Goal: Information Seeking & Learning: Learn about a topic

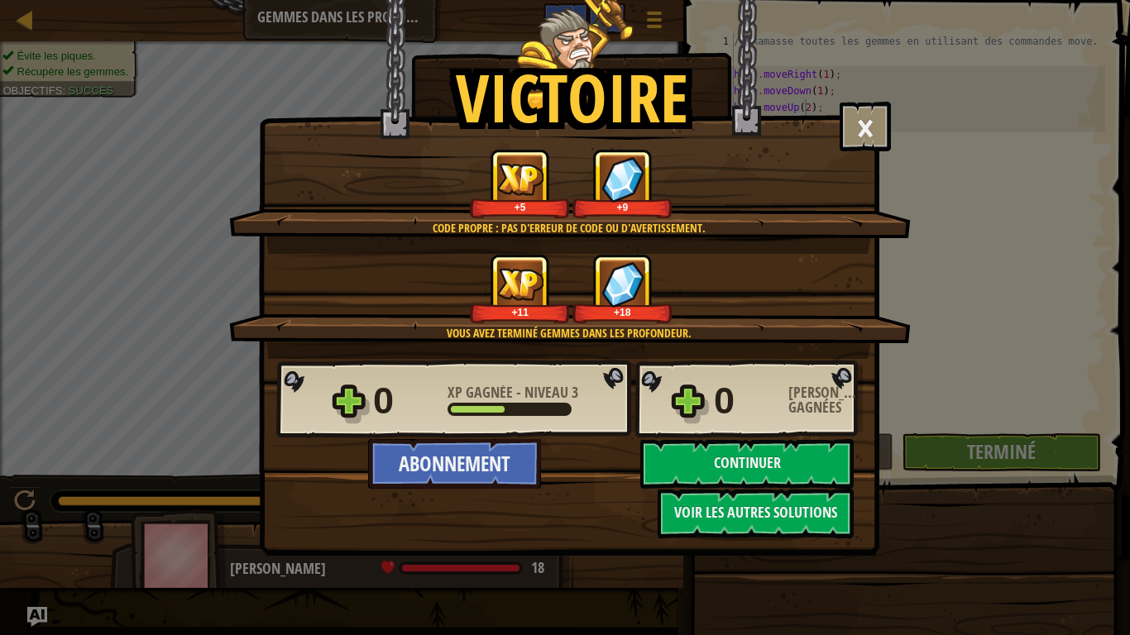
scroll to position [7, 6]
click at [736, 461] on button "Continuer" at bounding box center [746, 464] width 213 height 50
select select "fr"
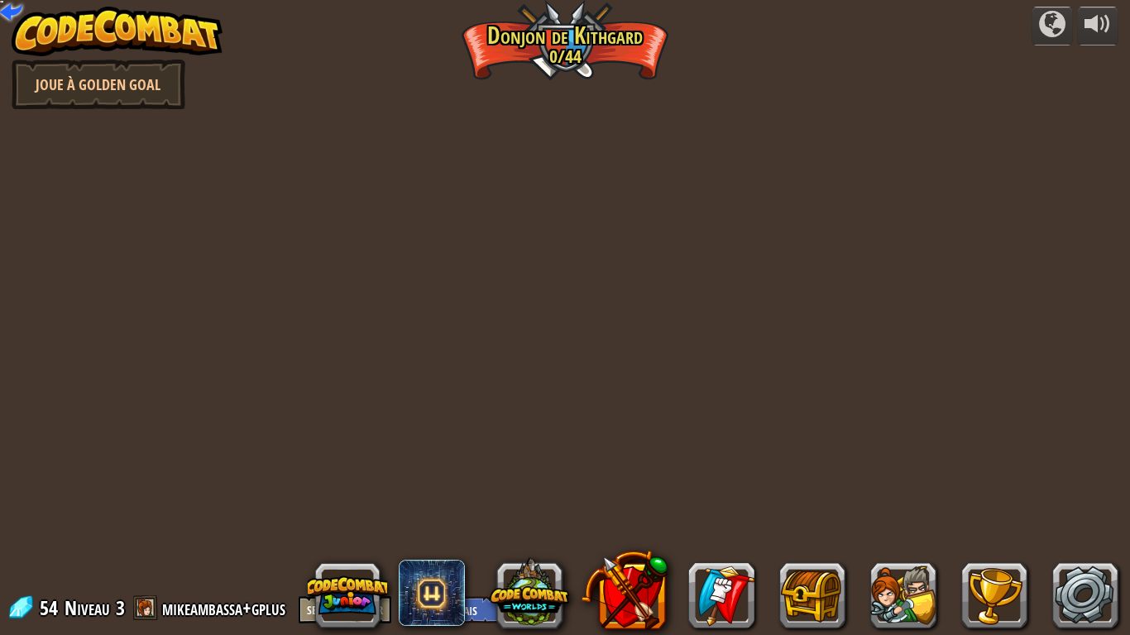
select select "fr"
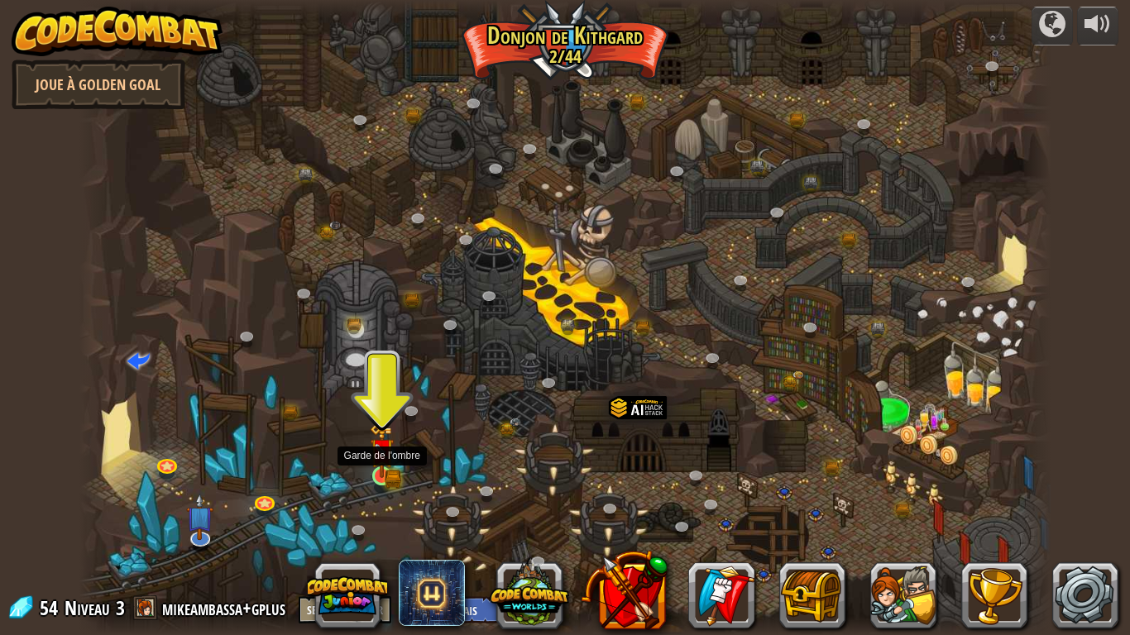
click at [386, 469] on img at bounding box center [382, 450] width 25 height 54
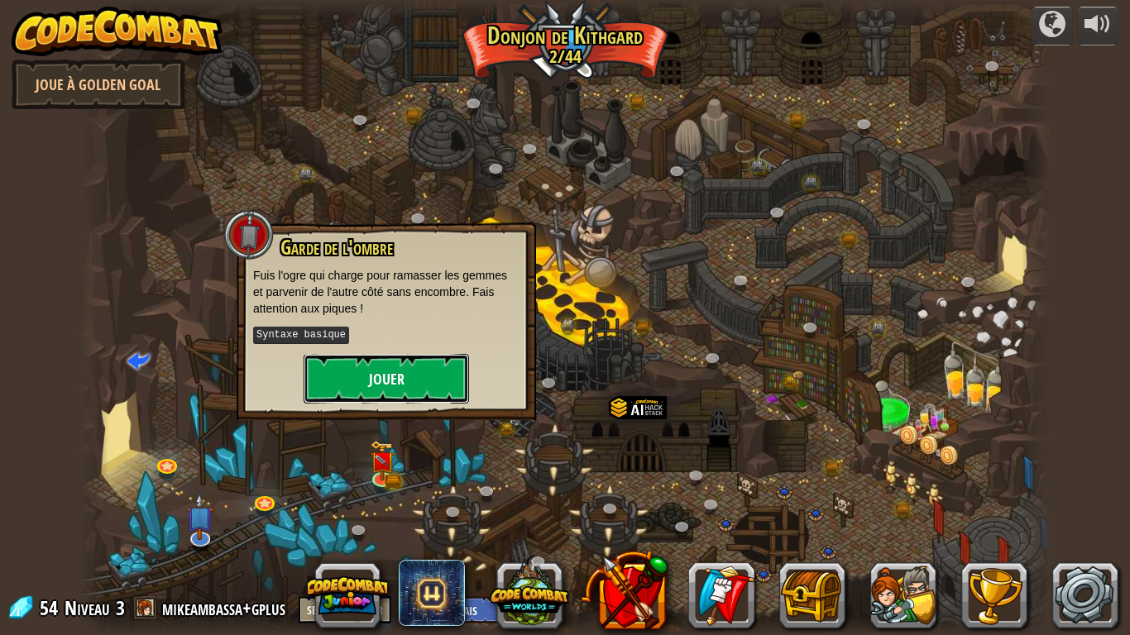
click at [399, 364] on button "Jouer" at bounding box center [386, 379] width 165 height 50
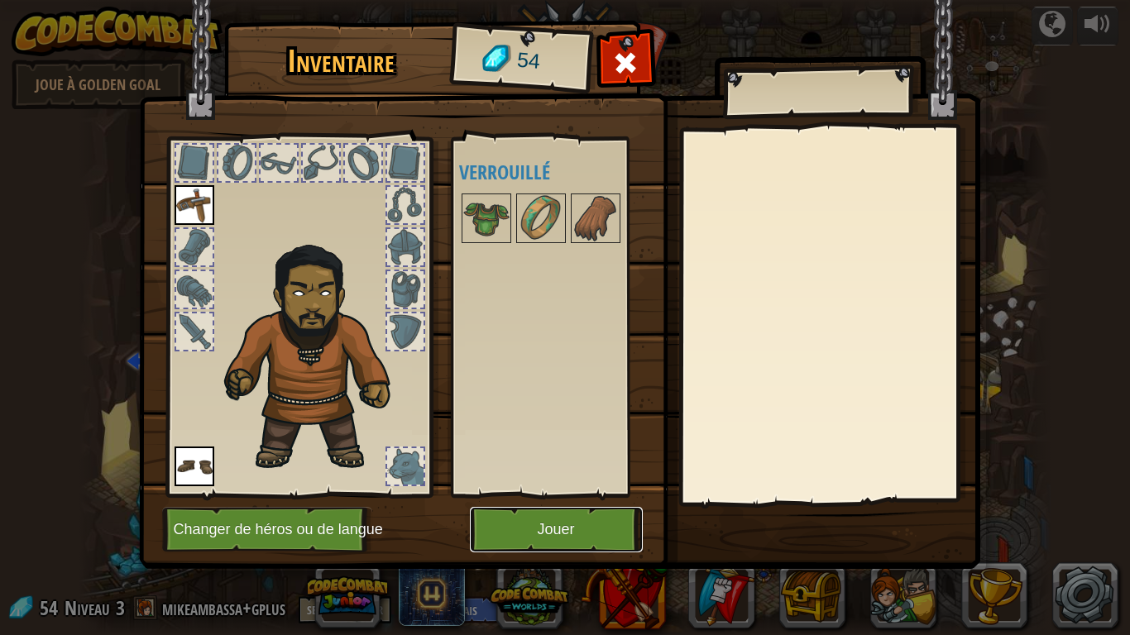
click at [557, 531] on button "Jouer" at bounding box center [556, 529] width 173 height 45
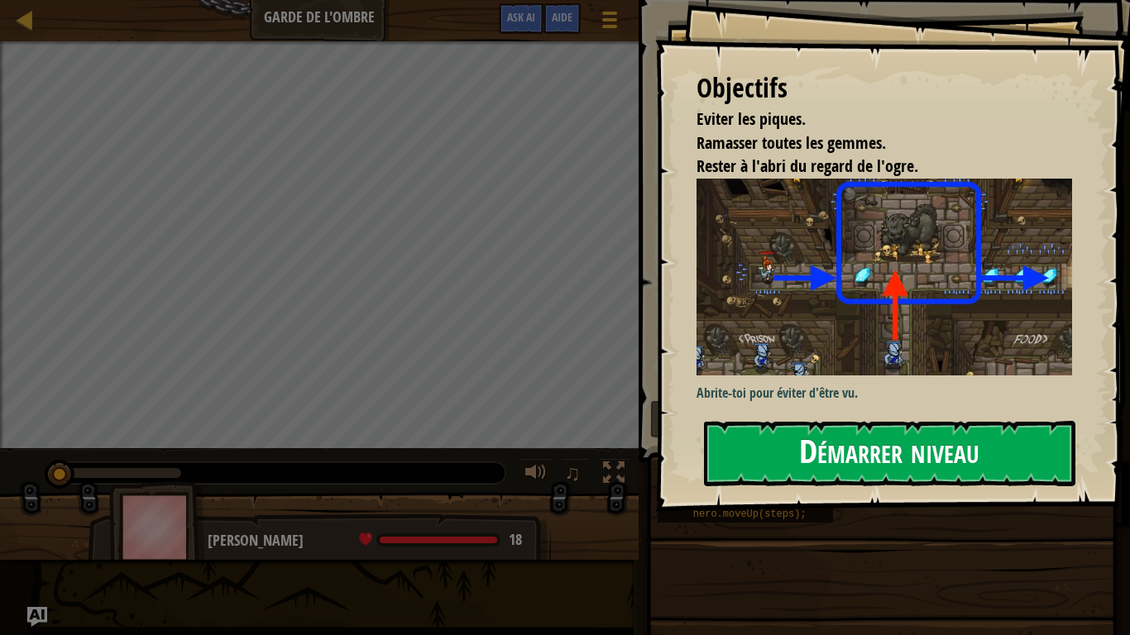
click at [889, 456] on button "Démarrer niveau" at bounding box center [889, 453] width 371 height 65
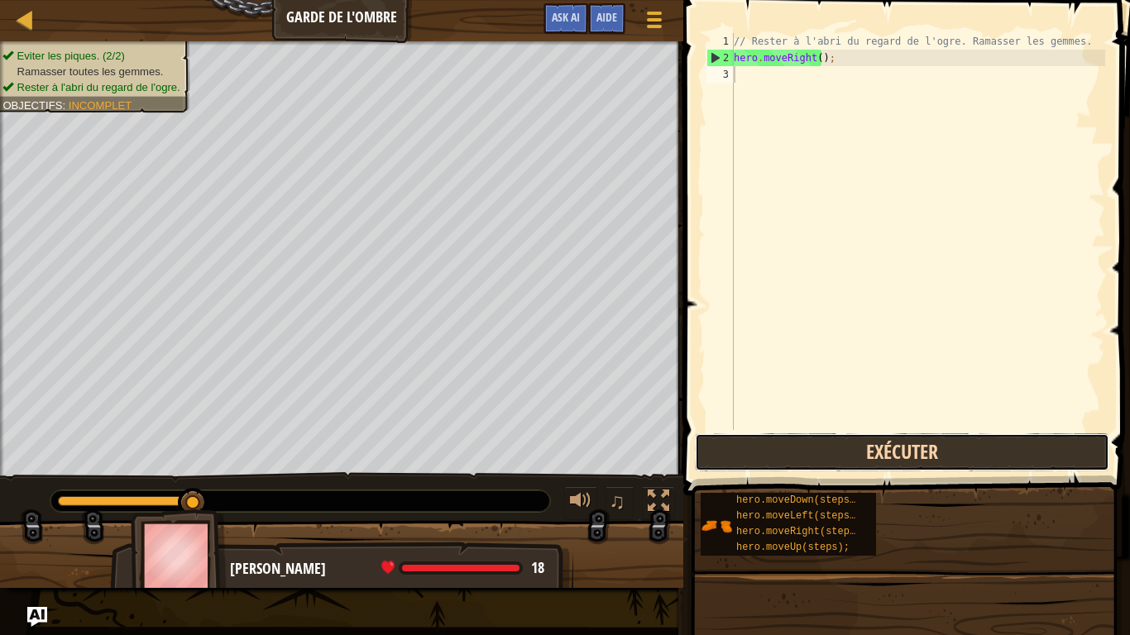
click at [943, 443] on button "Exécuter" at bounding box center [902, 452] width 414 height 38
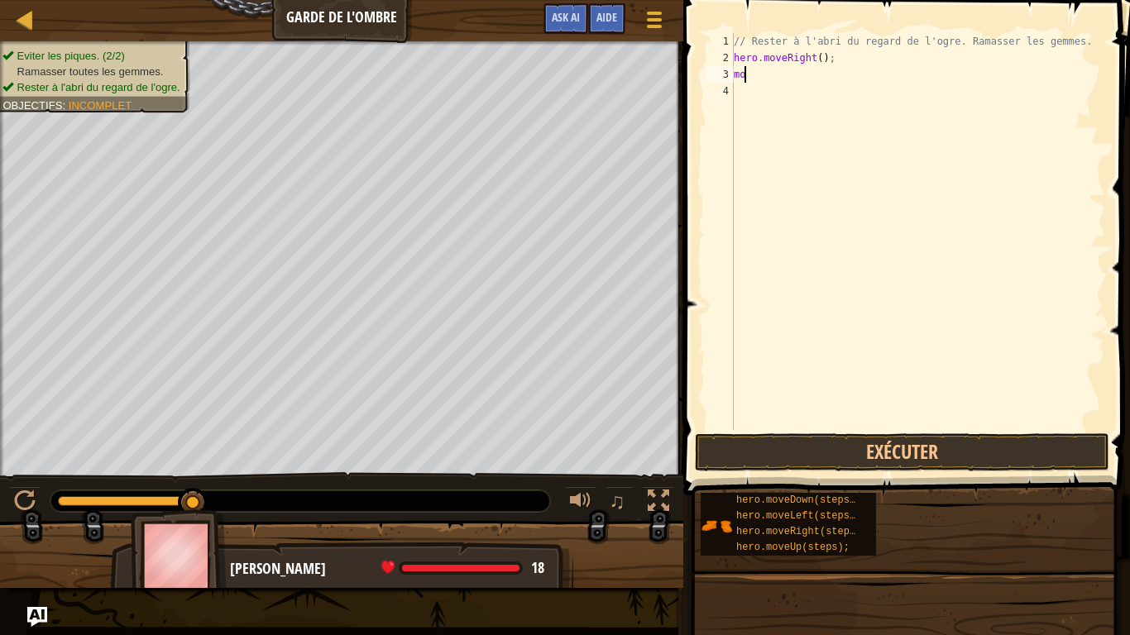
type textarea "m"
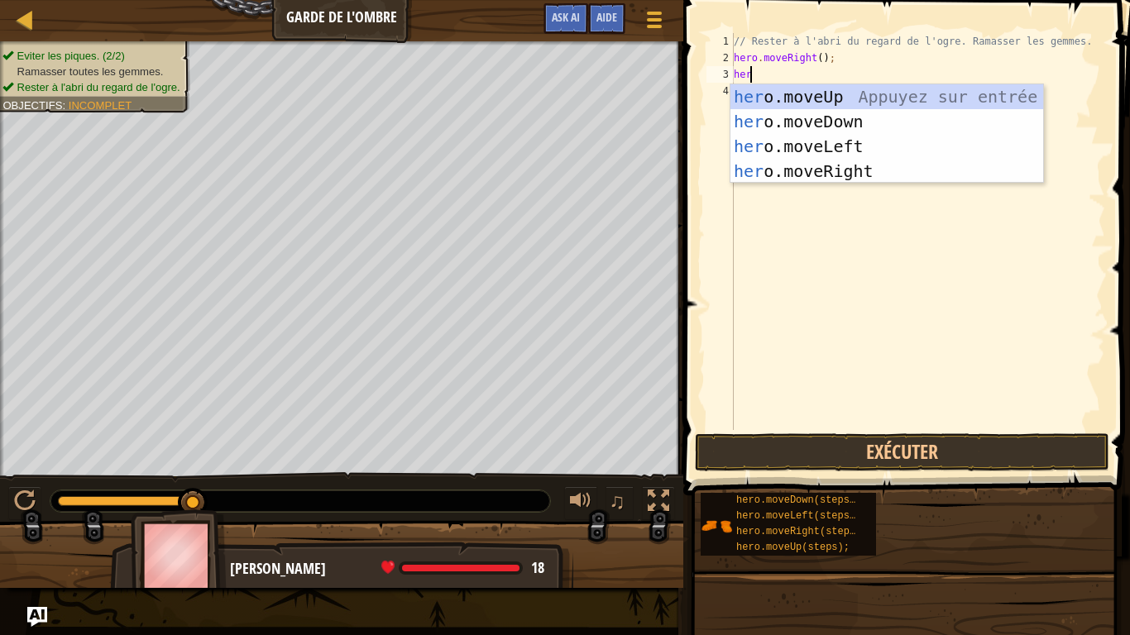
type textarea "hero"
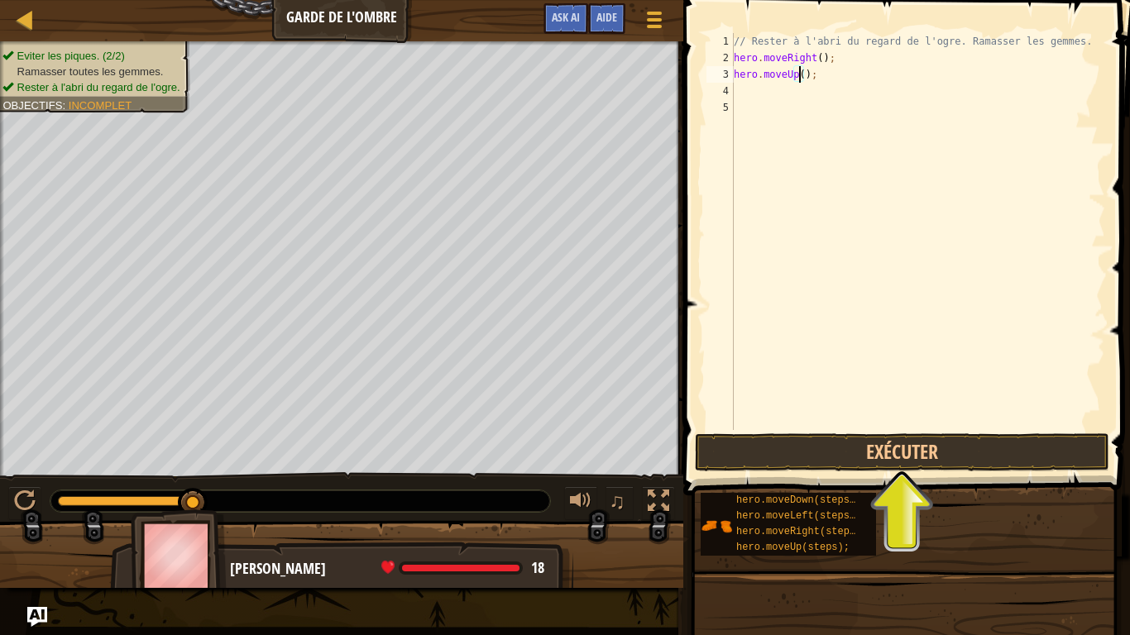
type textarea "hero.moveUp(1);"
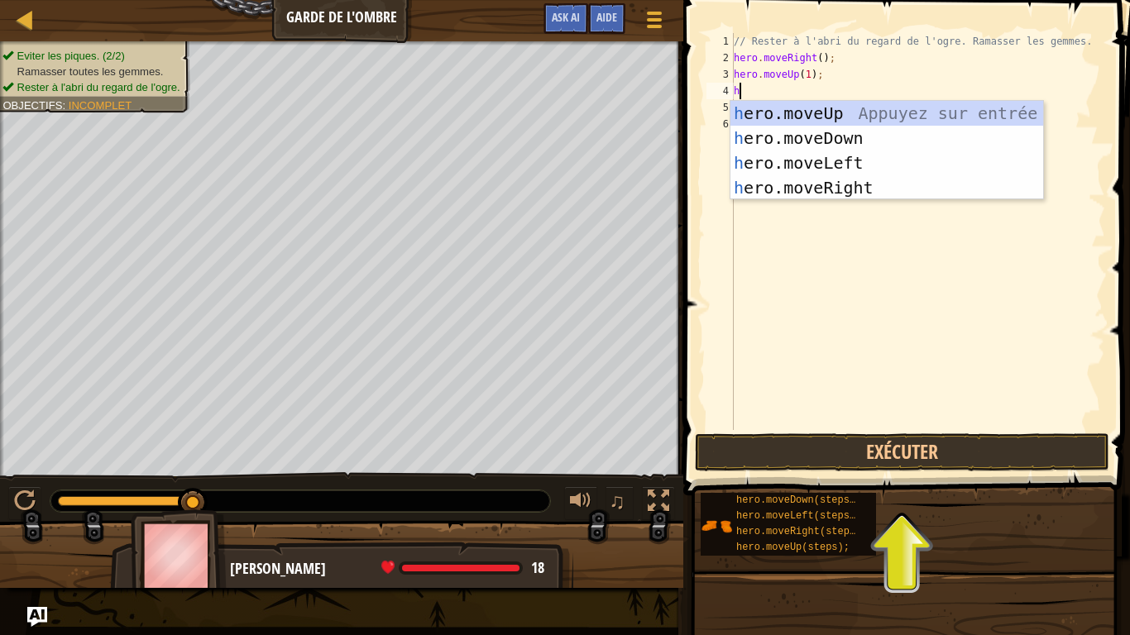
type textarea "her"
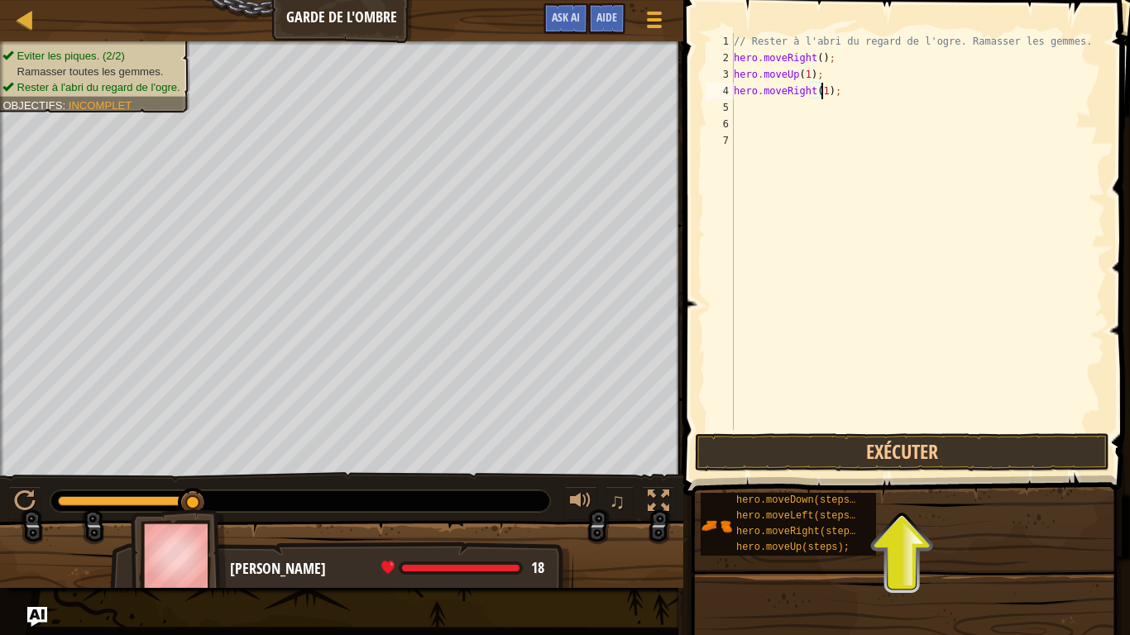
type textarea "hero.moveRight(1);"
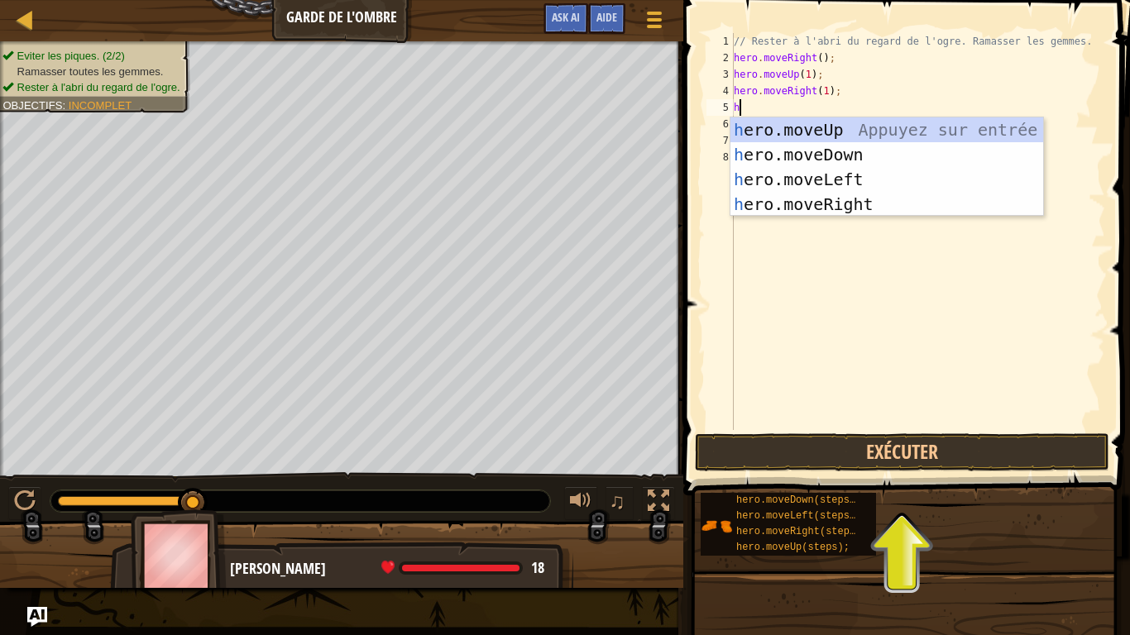
type textarea "her"
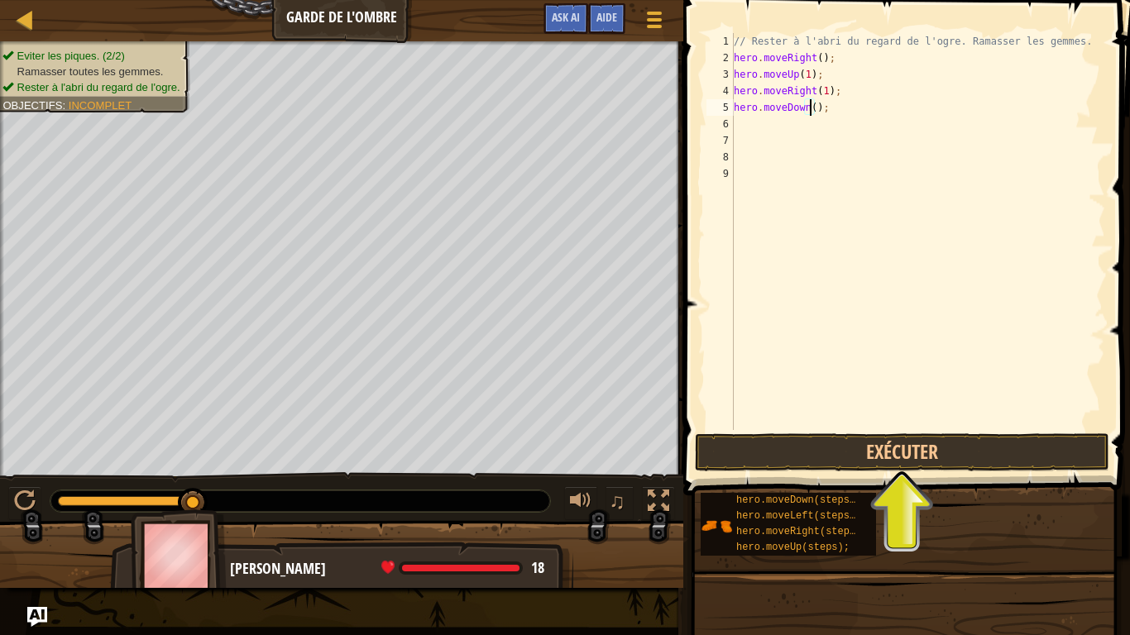
type textarea "hero.moveDown(1);"
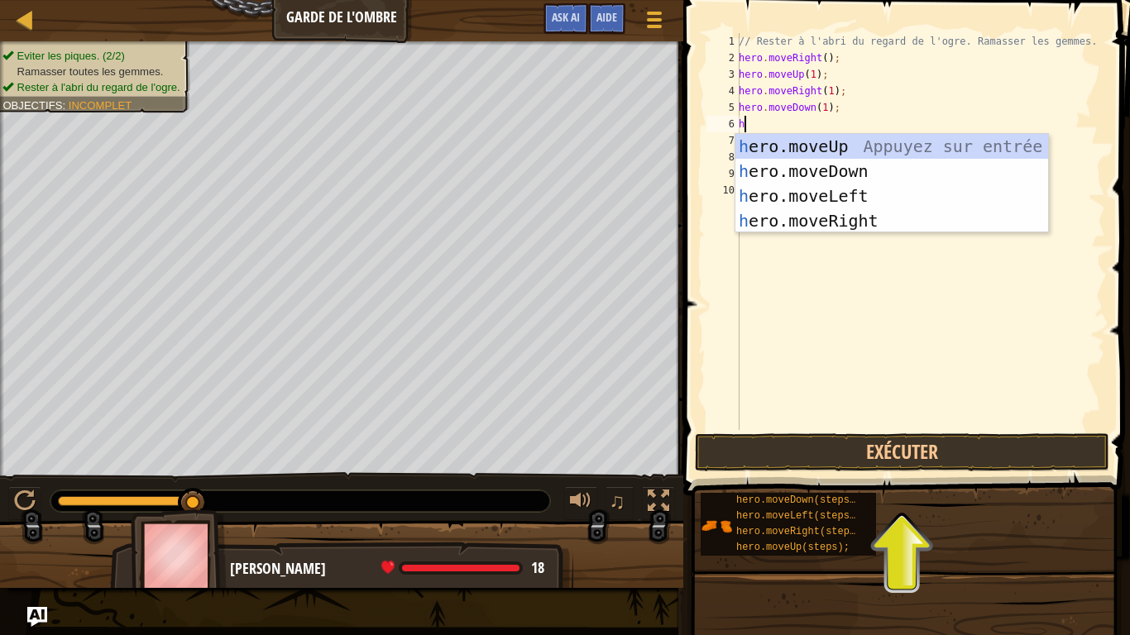
type textarea "he"
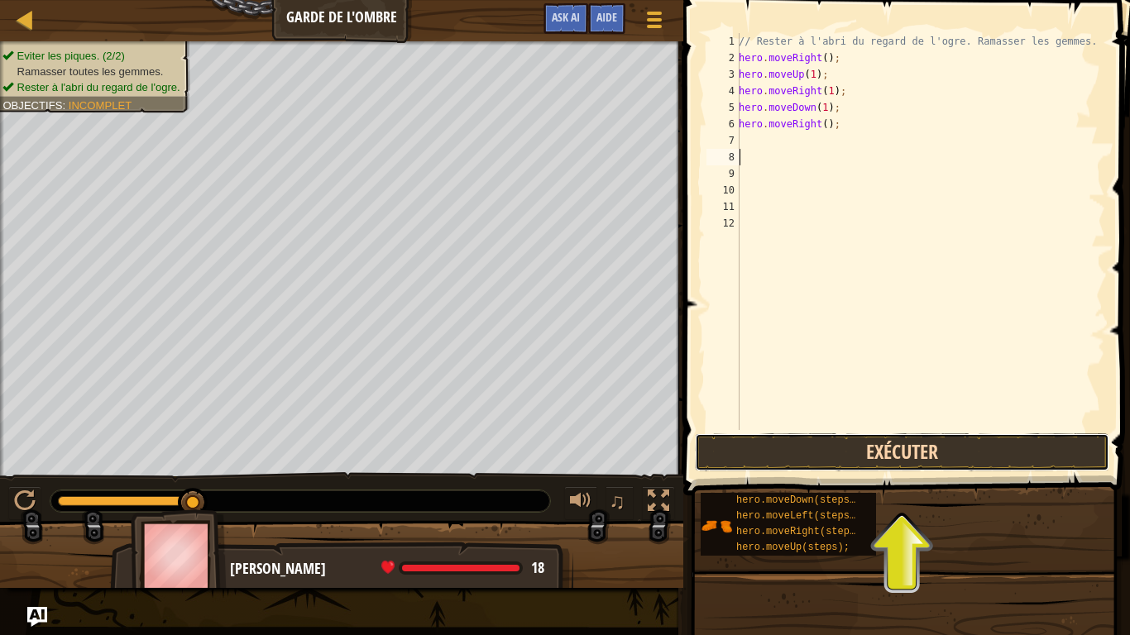
click at [931, 453] on button "Exécuter" at bounding box center [902, 452] width 414 height 38
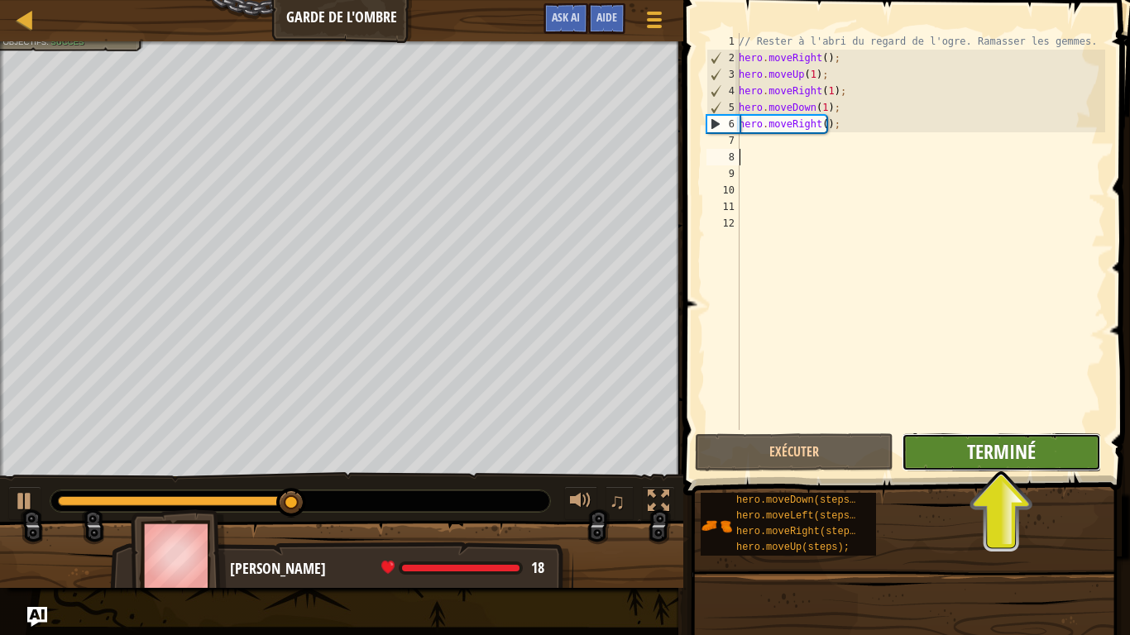
click at [973, 449] on span "Terminé" at bounding box center [1001, 451] width 69 height 26
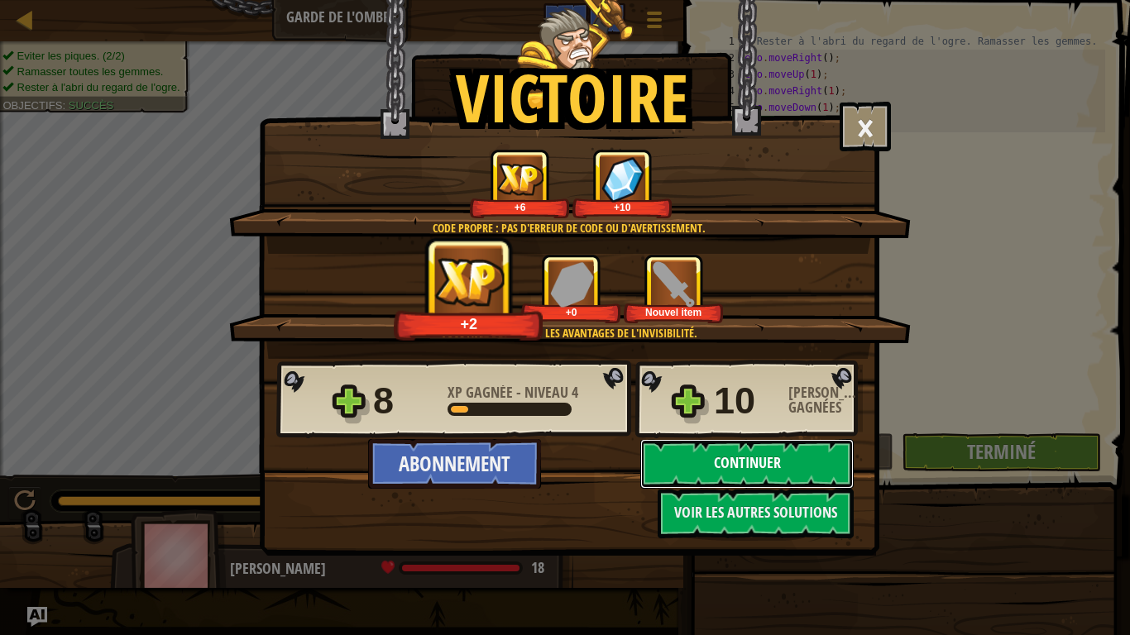
click at [748, 457] on button "Continuer" at bounding box center [746, 464] width 213 height 50
select select "fr"
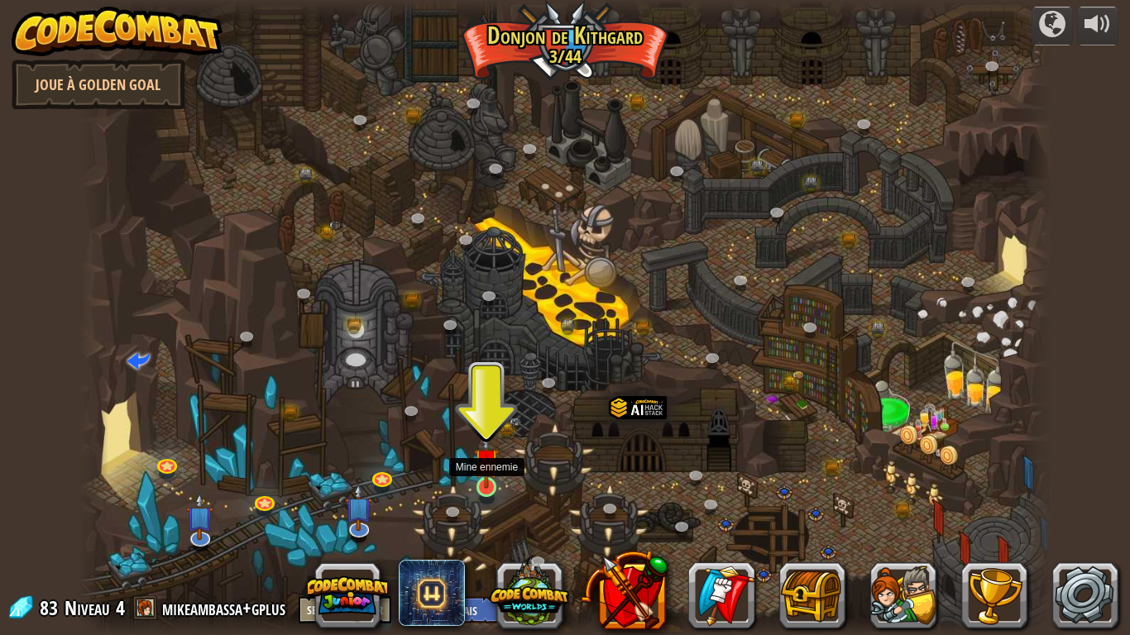
click at [491, 478] on img at bounding box center [486, 461] width 25 height 56
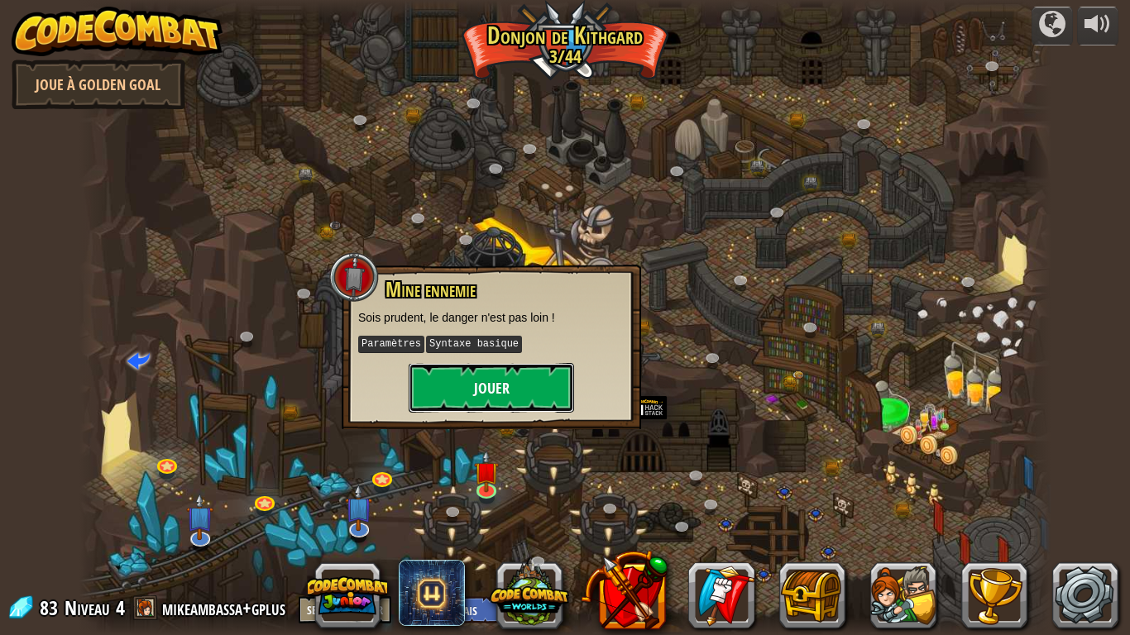
click at [452, 400] on button "Jouer" at bounding box center [491, 388] width 165 height 50
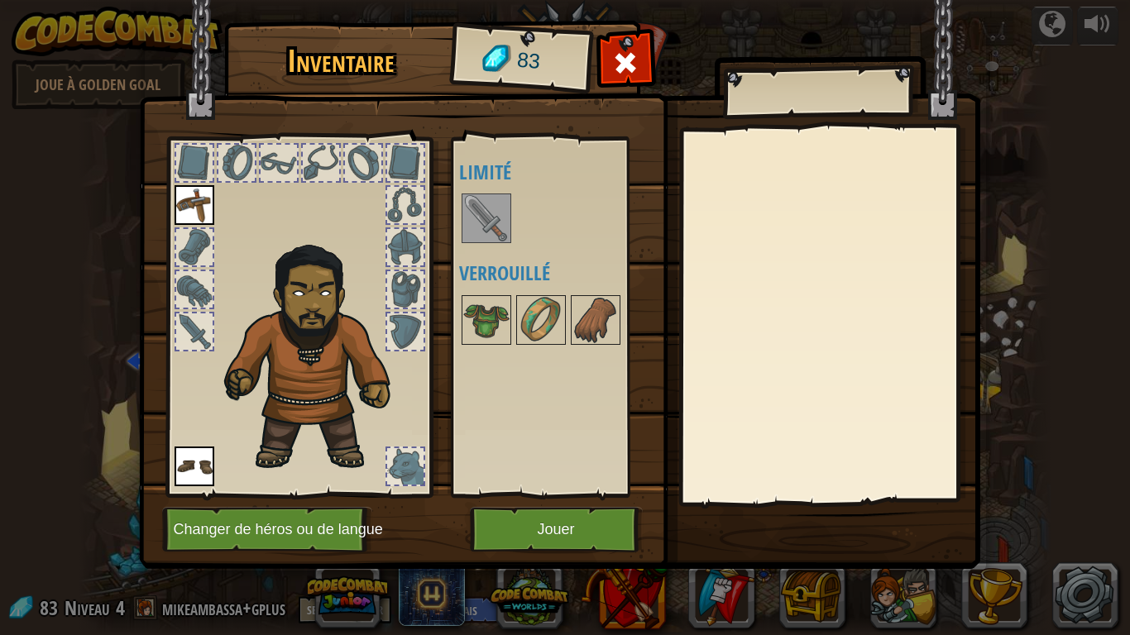
click at [500, 202] on img at bounding box center [486, 218] width 46 height 46
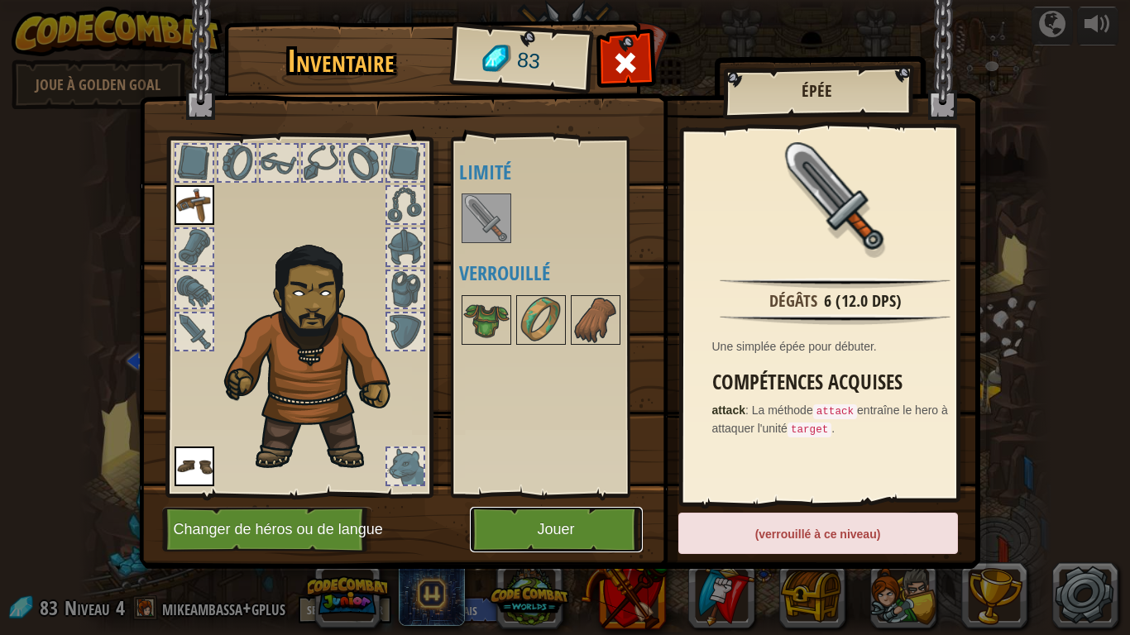
click at [571, 534] on button "Jouer" at bounding box center [556, 529] width 173 height 45
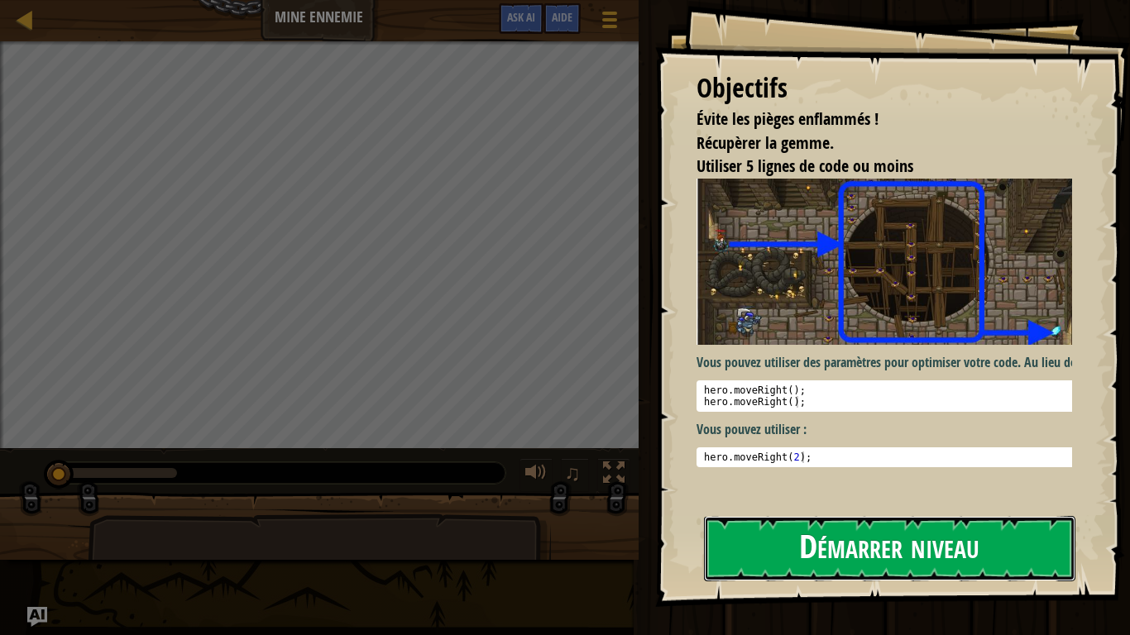
click at [863, 562] on button "Démarrer niveau" at bounding box center [889, 548] width 371 height 65
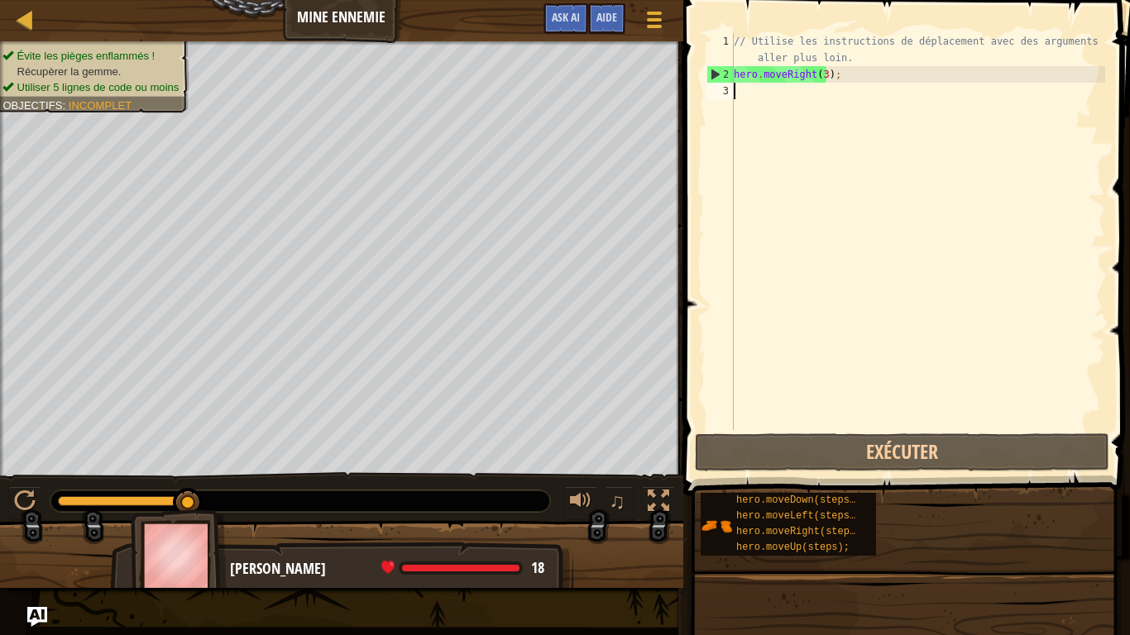
scroll to position [7, 0]
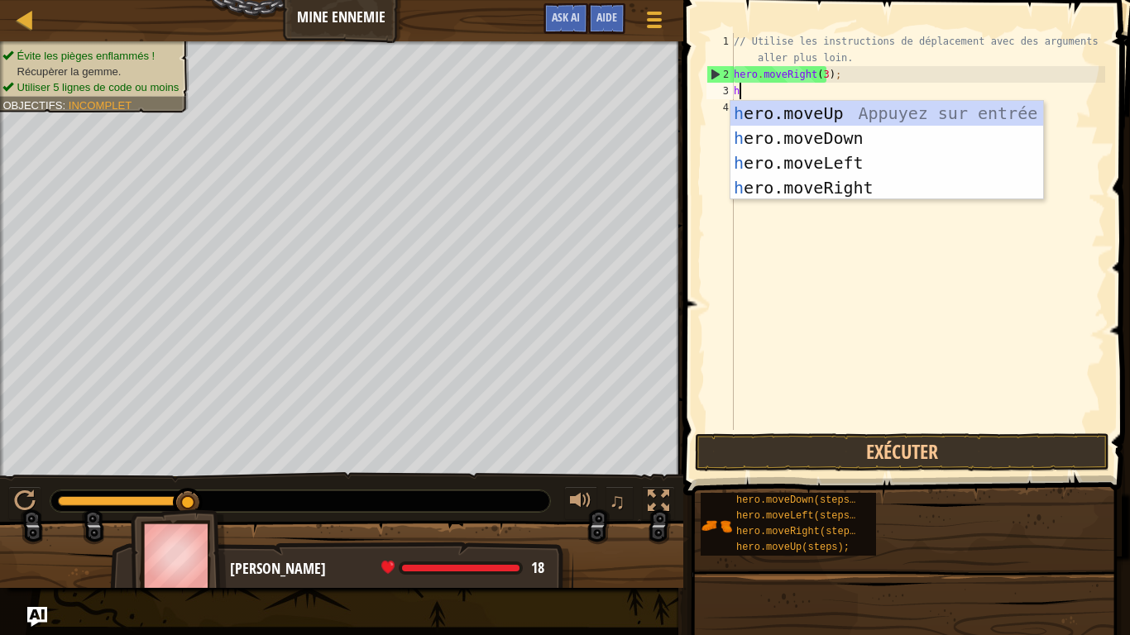
type textarea "he"
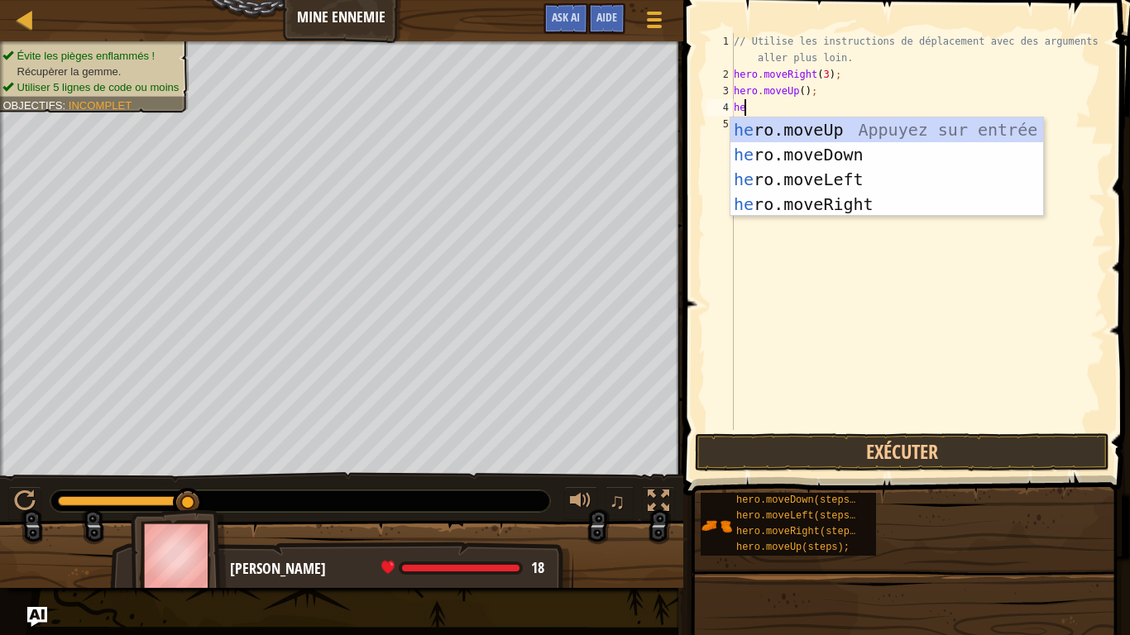
type textarea "her"
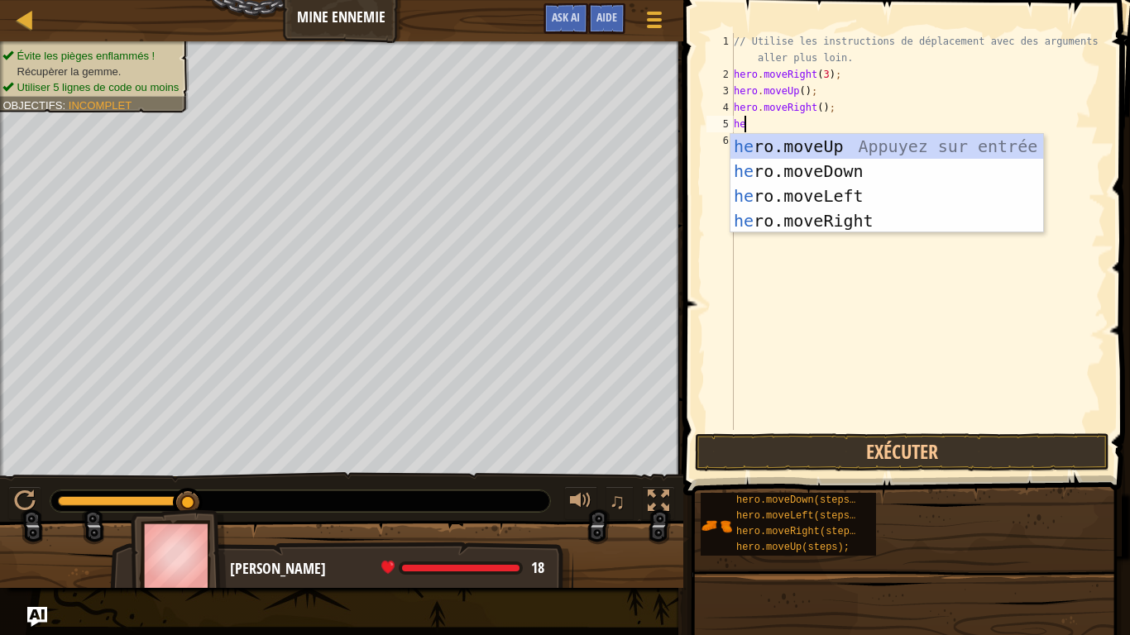
type textarea "her"
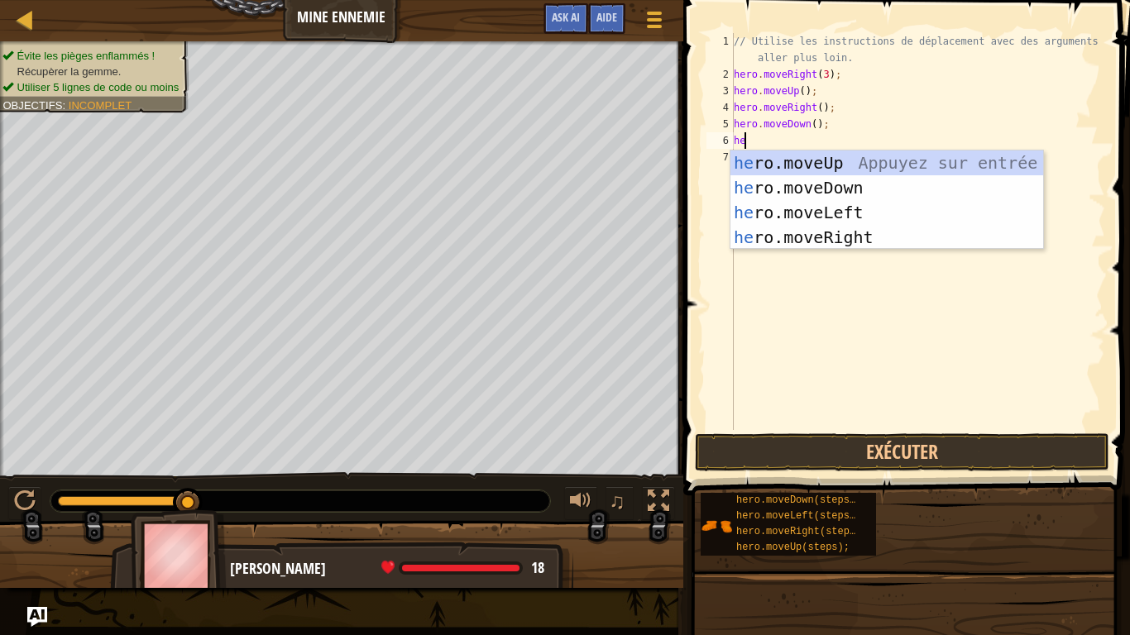
type textarea "her"
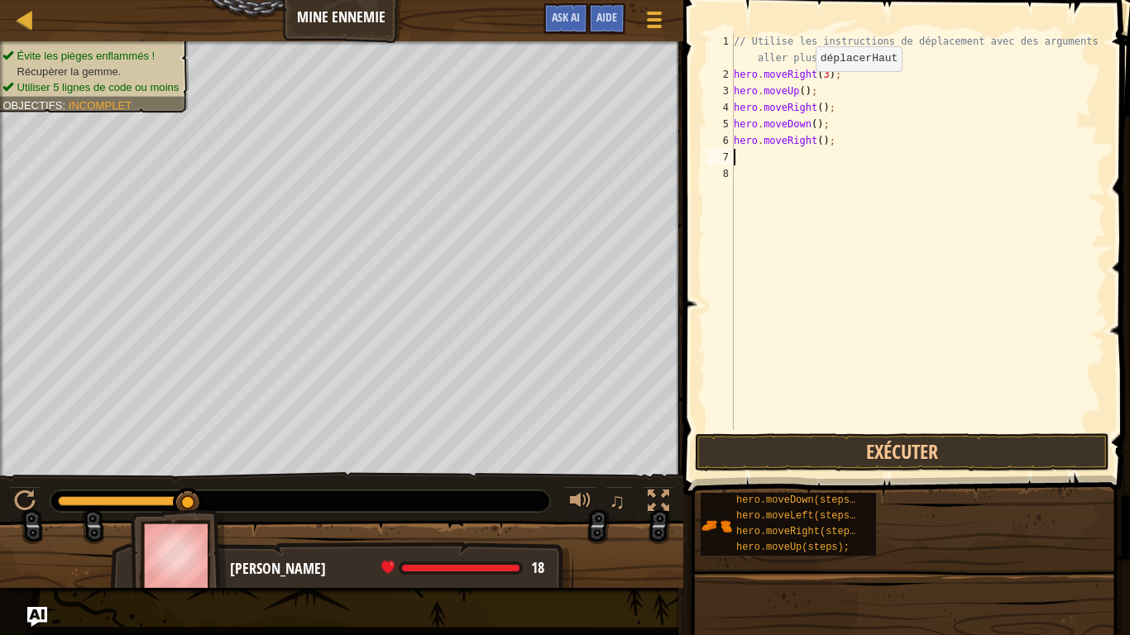
click at [801, 88] on div "// Utilise les instructions de déplacement avec des arguments pour aller plus l…" at bounding box center [917, 256] width 375 height 447
type textarea "hero.moveRight();"
type textarea "&"
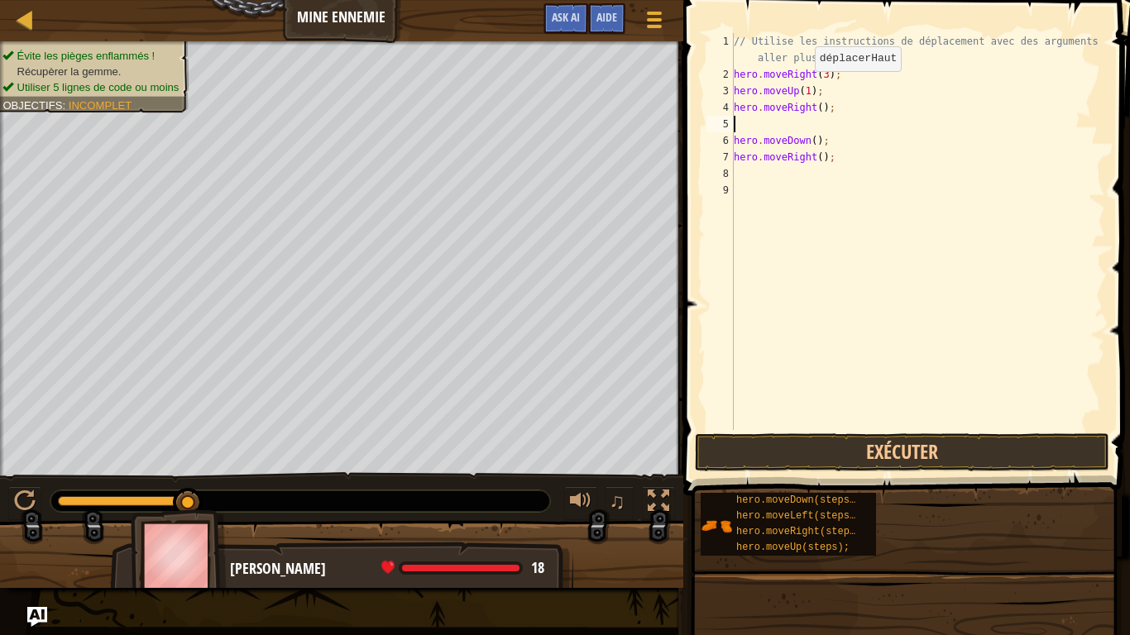
type textarea "&"
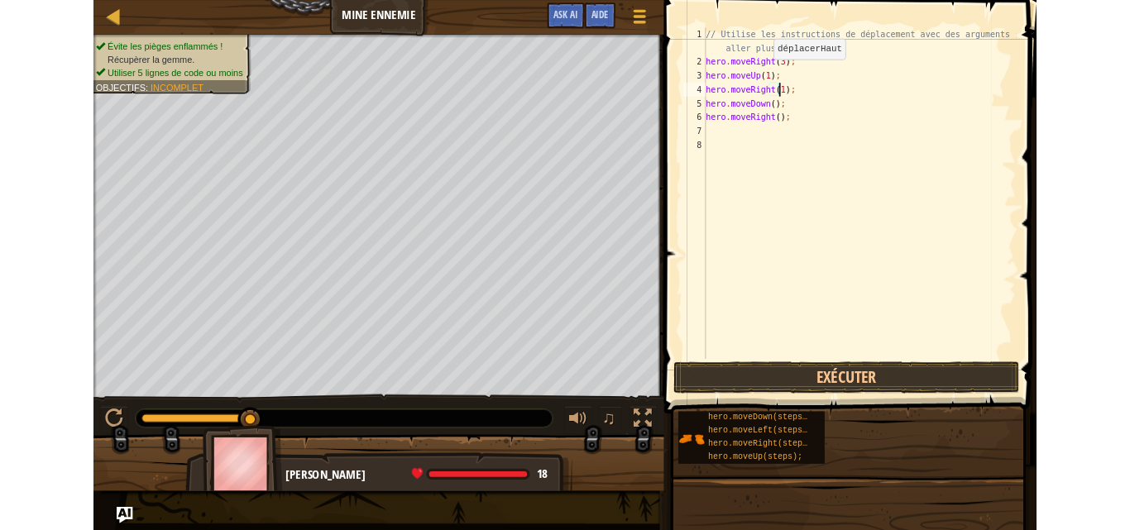
scroll to position [7, 7]
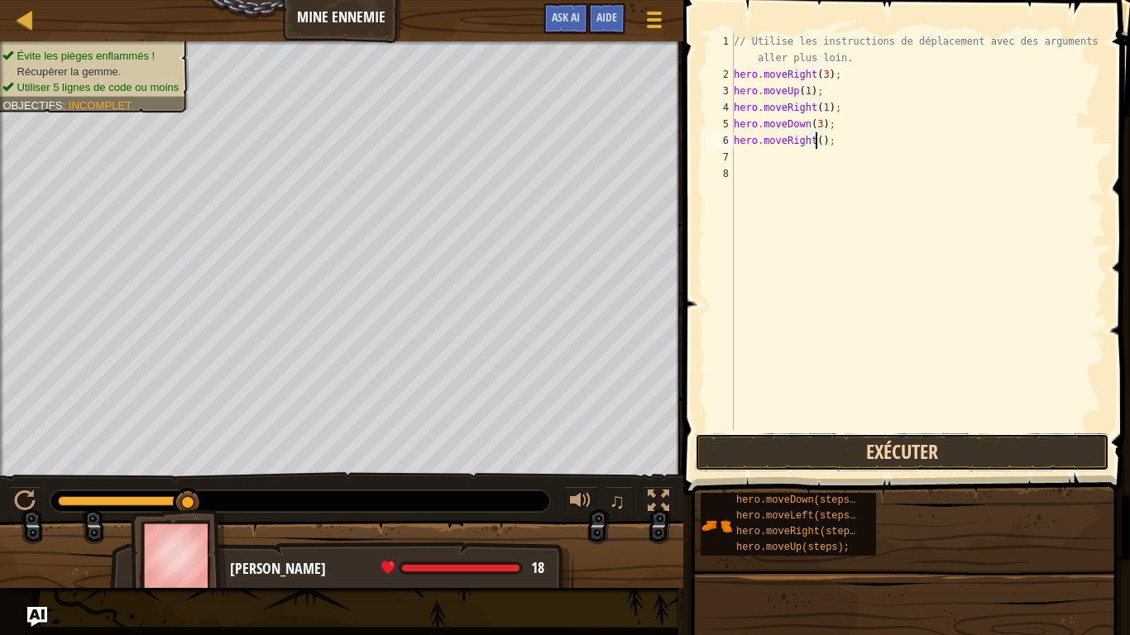
click at [926, 442] on button "Exécuter" at bounding box center [902, 452] width 414 height 38
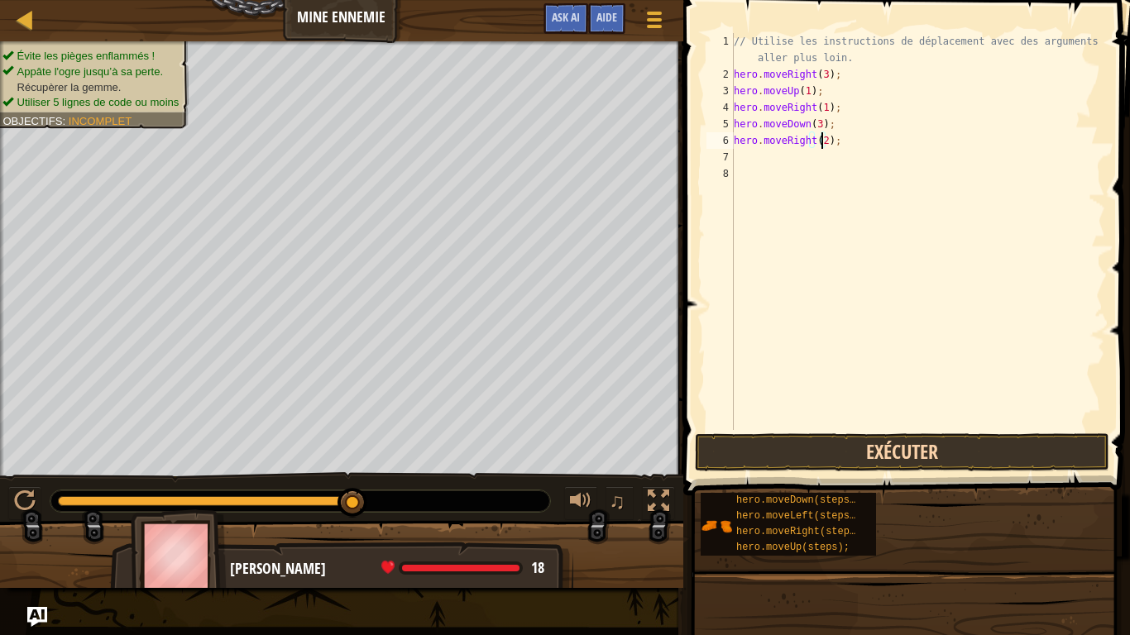
type textarea "hero.moveRight(2);"
click at [889, 447] on button "Exécuter" at bounding box center [902, 452] width 414 height 38
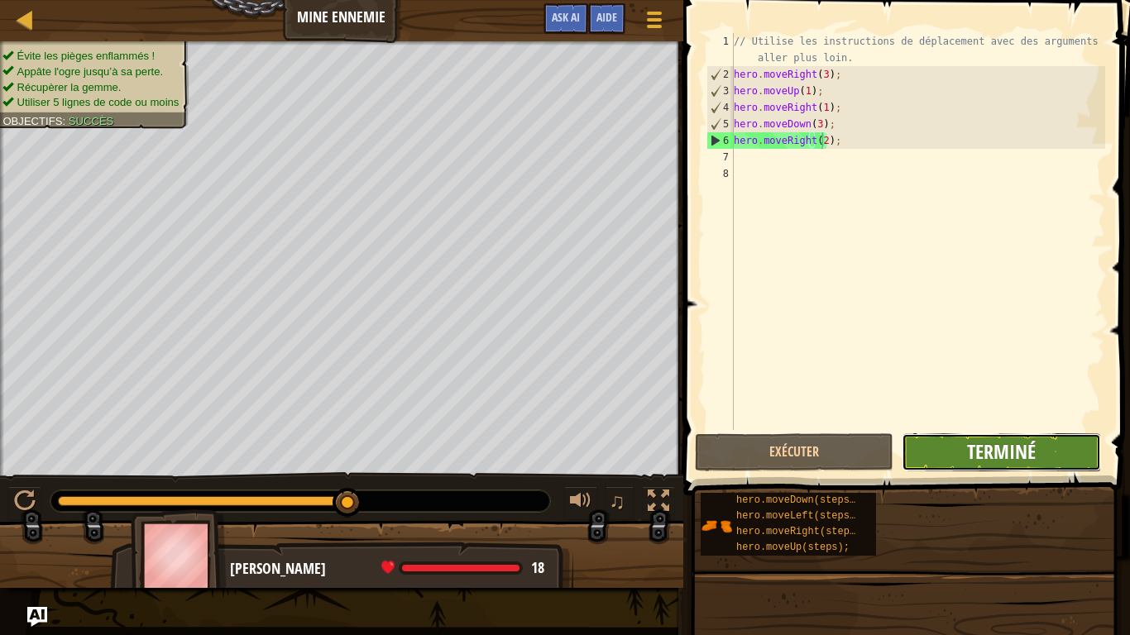
click at [973, 440] on span "Terminé" at bounding box center [1001, 451] width 69 height 26
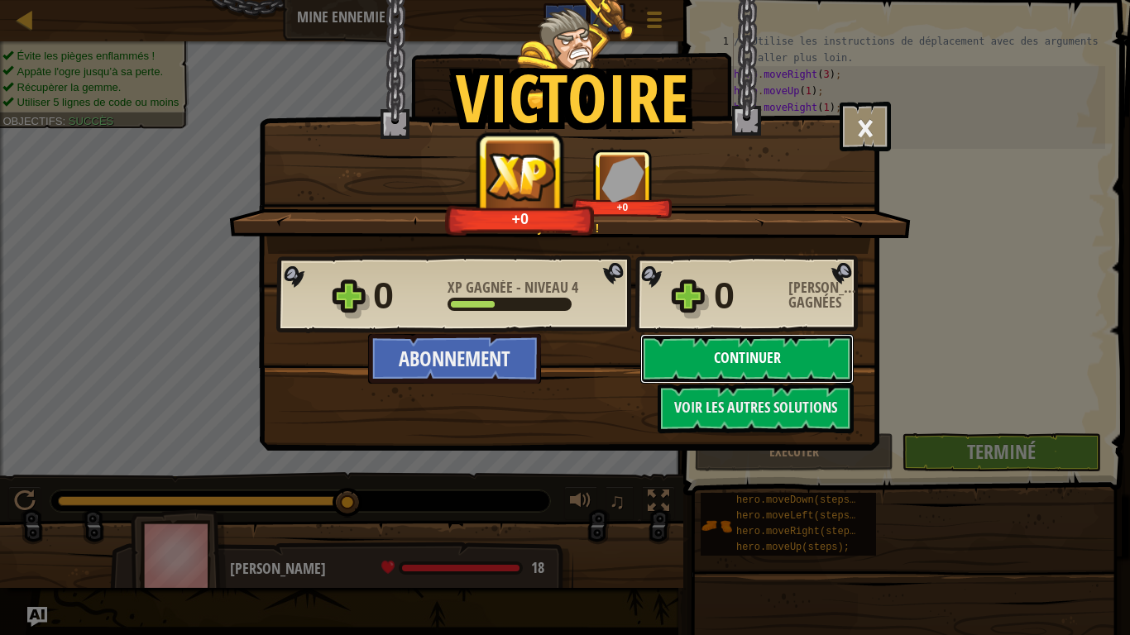
click at [739, 354] on button "Continuer" at bounding box center [746, 359] width 213 height 50
select select "fr"
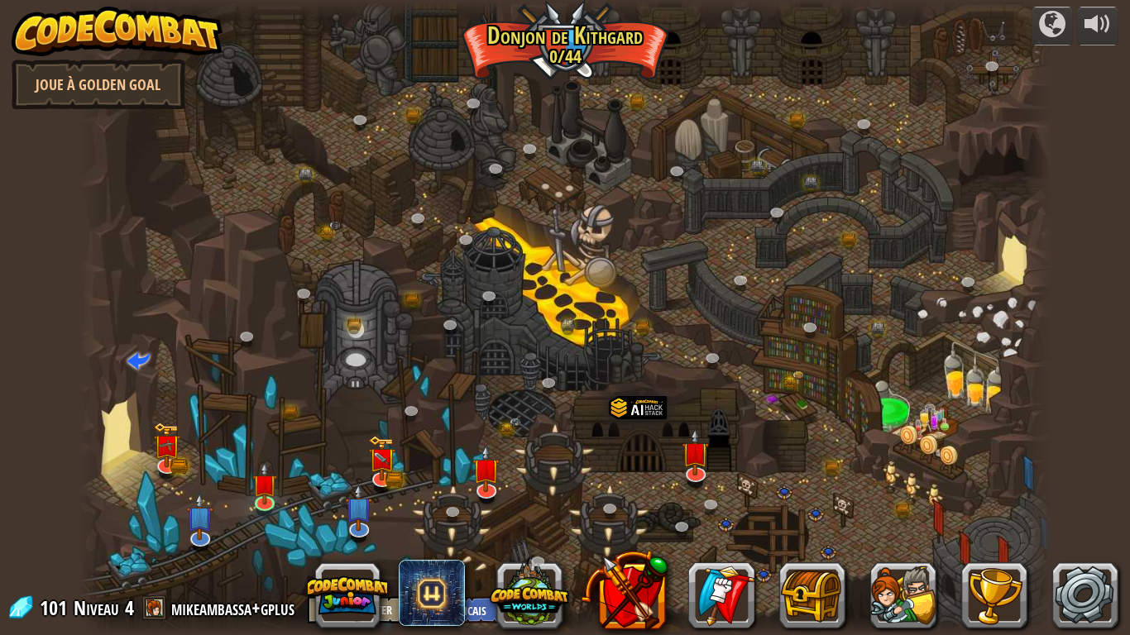
select select "fr"
